Goal: Task Accomplishment & Management: Use online tool/utility

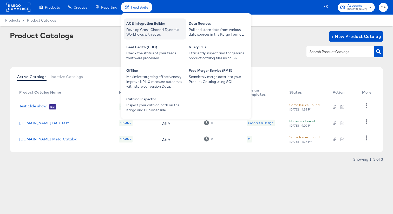
click at [147, 34] on div "Develop Cross-Channel Dynamic Workflows with ease." at bounding box center [154, 32] width 57 height 10
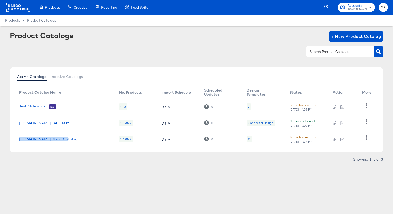
drag, startPoint x: 63, startPoint y: 139, endPoint x: 20, endPoint y: 139, distance: 43.5
click at [20, 139] on div "[DOMAIN_NAME] Meta Catalog" at bounding box center [64, 139] width 90 height 4
click at [54, 147] on div "Active Catalogs Inactive Catalogs Product Catalog Name No. Products Import Sche…" at bounding box center [197, 109] width 374 height 85
drag, startPoint x: 72, startPoint y: 140, endPoint x: 20, endPoint y: 139, distance: 52.0
click at [20, 139] on div "[DOMAIN_NAME] Meta Catalog" at bounding box center [64, 139] width 90 height 4
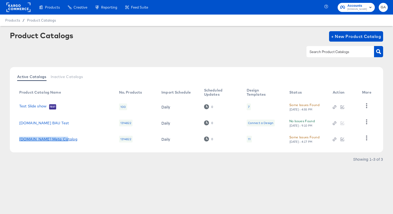
copy link "[DOMAIN_NAME] Meta Catalog"
click at [40, 124] on link "[DOMAIN_NAME] BAU Test" at bounding box center [44, 123] width 50 height 4
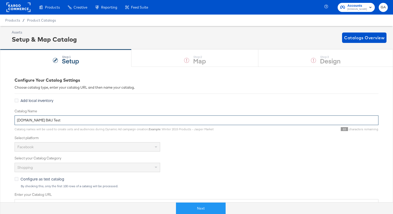
click at [58, 124] on input "[DOMAIN_NAME] BAU Test" at bounding box center [197, 121] width 364 height 10
type input "[DOMAIN_NAME] BAU"
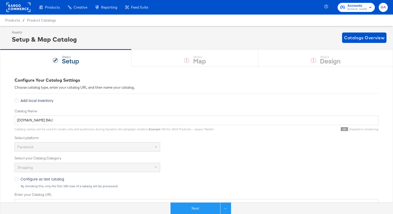
click at [13, 7] on rect at bounding box center [19, 7] width 24 height 9
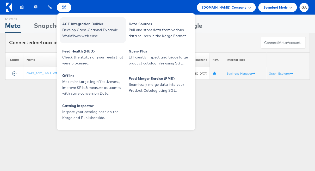
click at [78, 27] on span "Develop Cross-Channel Dynamic Workflows with ease." at bounding box center [93, 33] width 62 height 12
